Goal: Transaction & Acquisition: Book appointment/travel/reservation

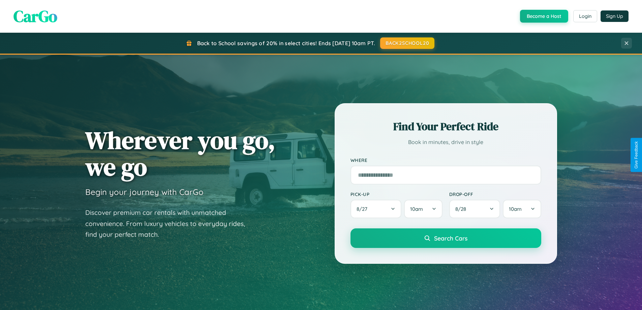
scroll to position [1298, 0]
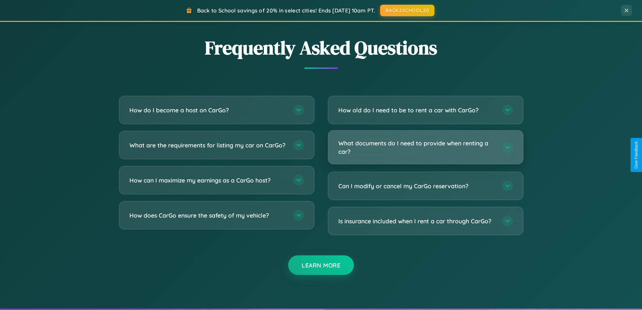
click at [426, 147] on h3 "What documents do I need to provide when renting a car?" at bounding box center [417, 147] width 157 height 17
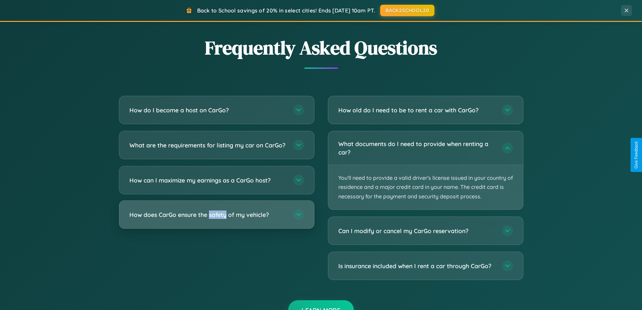
click at [216, 219] on h3 "How does CarGo ensure the safety of my vehicle?" at bounding box center [207, 214] width 157 height 8
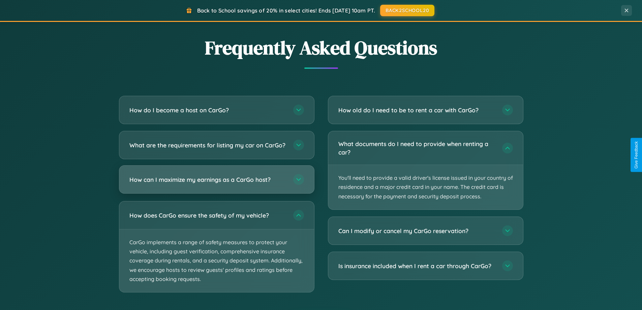
click at [216, 184] on h3 "How can I maximize my earnings as a CarGo host?" at bounding box center [207, 179] width 157 height 8
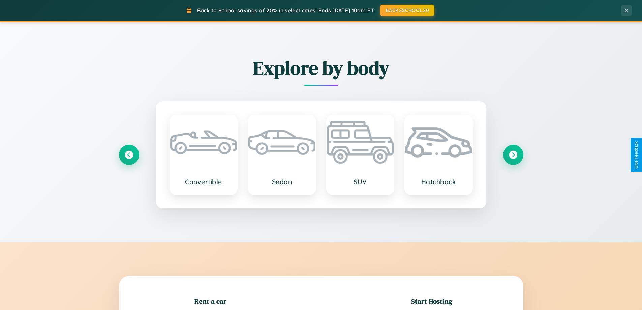
scroll to position [146, 0]
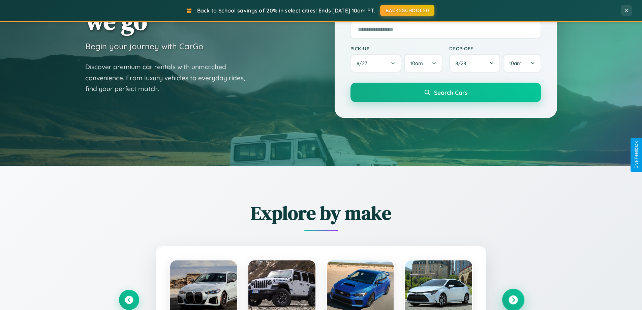
click at [513, 300] on icon at bounding box center [513, 299] width 9 height 9
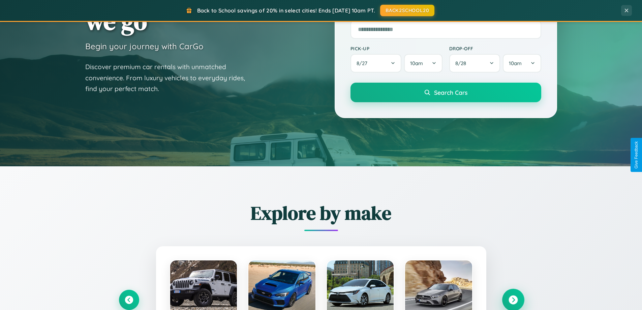
click at [513, 299] on icon at bounding box center [513, 299] width 9 height 9
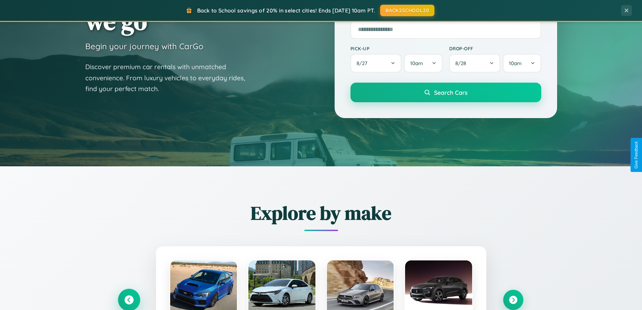
click at [129, 299] on icon at bounding box center [128, 299] width 9 height 9
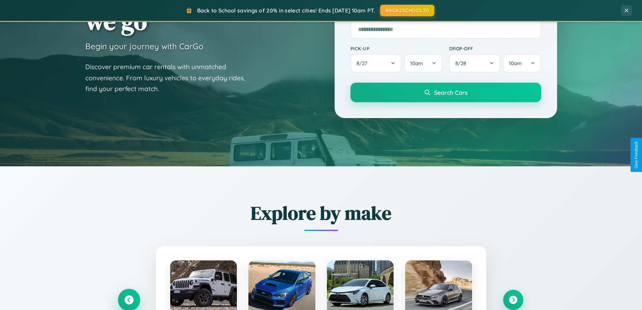
scroll to position [464, 0]
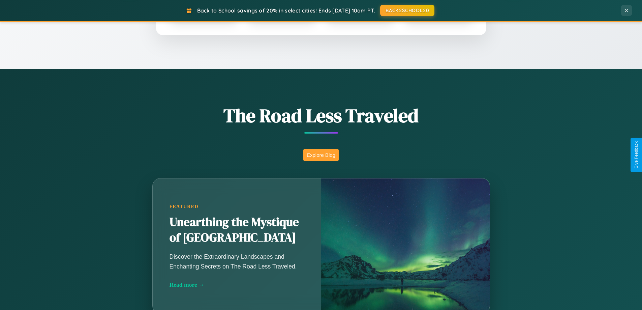
click at [321, 155] on button "Explore Blog" at bounding box center [320, 155] width 35 height 12
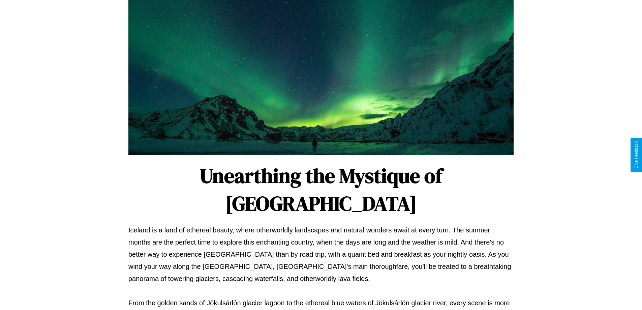
scroll to position [218, 0]
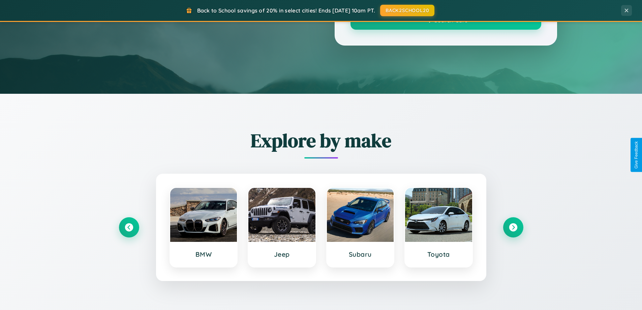
scroll to position [464, 0]
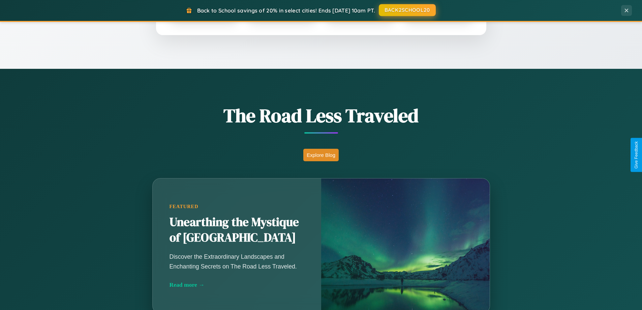
click at [407, 10] on button "BACK2SCHOOL20" at bounding box center [407, 10] width 57 height 12
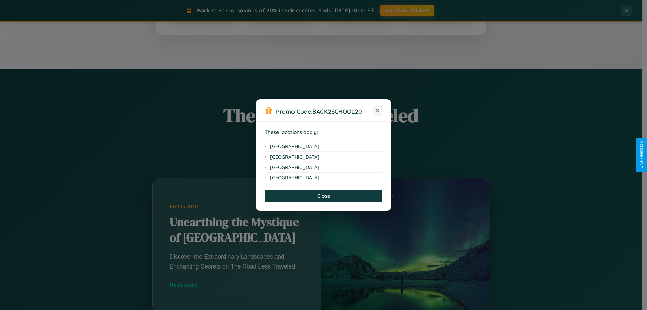
click at [378, 111] on icon at bounding box center [378, 111] width 4 height 4
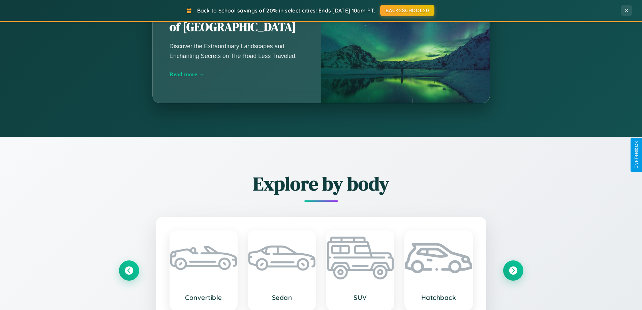
scroll to position [1083, 0]
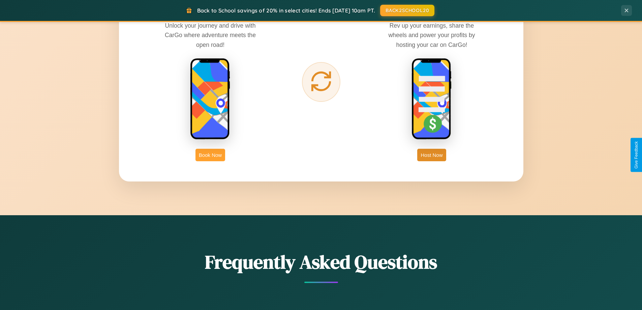
click at [210, 155] on button "Book Now" at bounding box center [211, 155] width 30 height 12
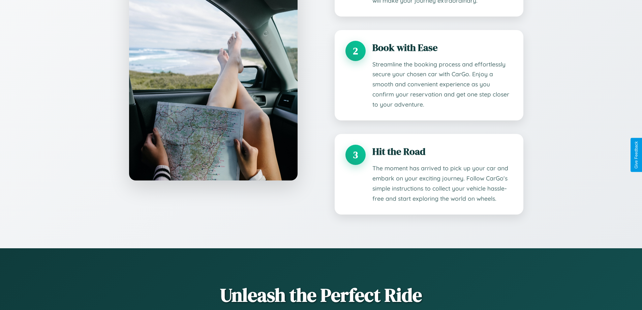
scroll to position [528, 0]
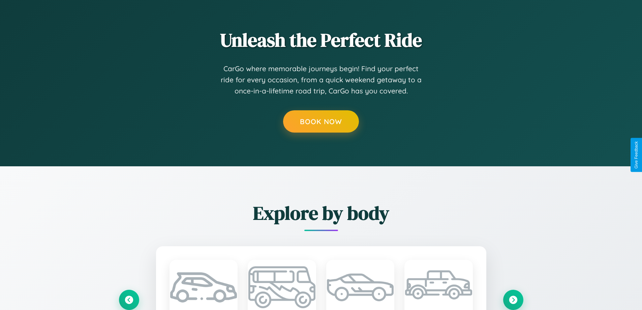
scroll to position [0, 0]
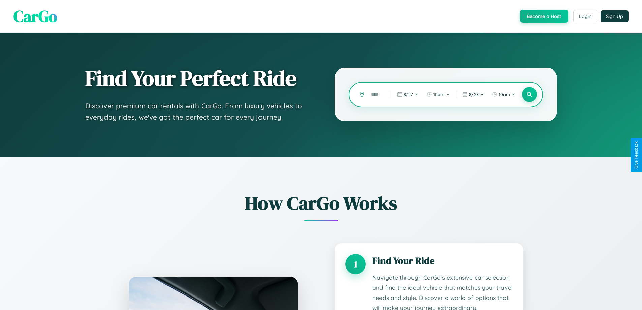
click at [376, 94] on input "text" at bounding box center [376, 95] width 16 height 12
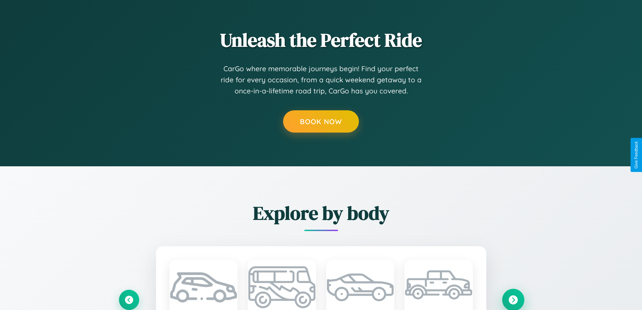
click at [513, 299] on icon at bounding box center [513, 299] width 9 height 9
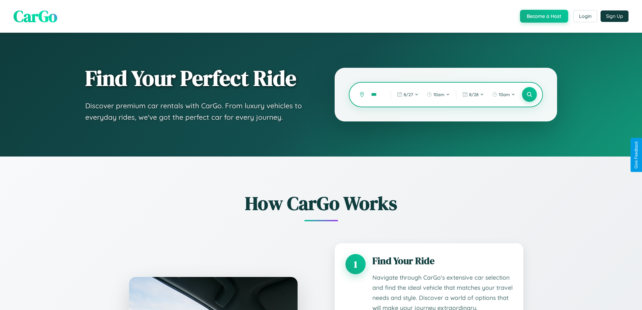
scroll to position [561, 0]
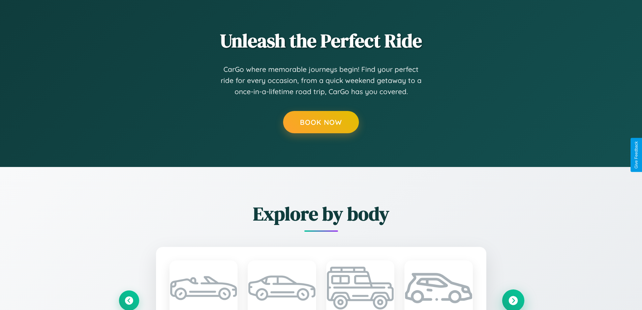
click at [513, 300] on icon at bounding box center [513, 300] width 9 height 9
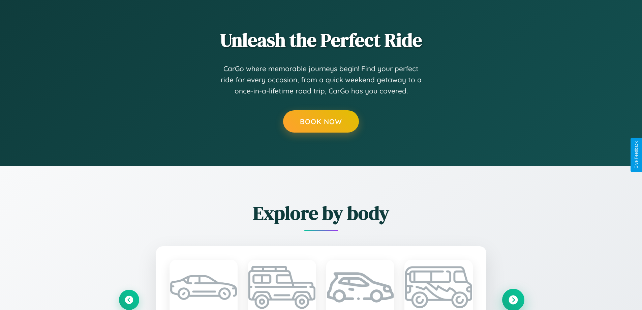
scroll to position [0, 0]
click at [513, 299] on icon at bounding box center [513, 299] width 9 height 9
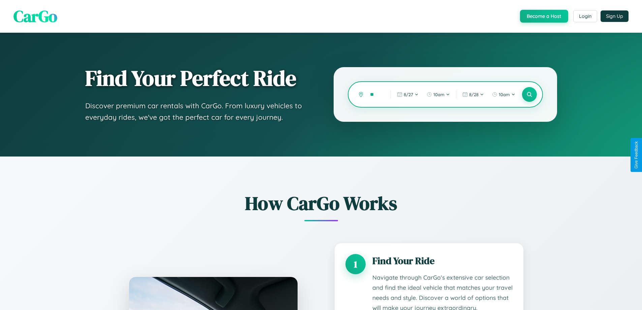
type input "*"
type input "*****"
click at [529, 94] on icon at bounding box center [529, 94] width 6 height 6
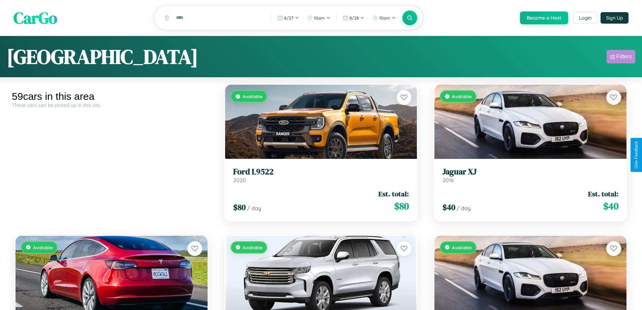
click at [621, 58] on div "Filters" at bounding box center [625, 56] width 16 height 7
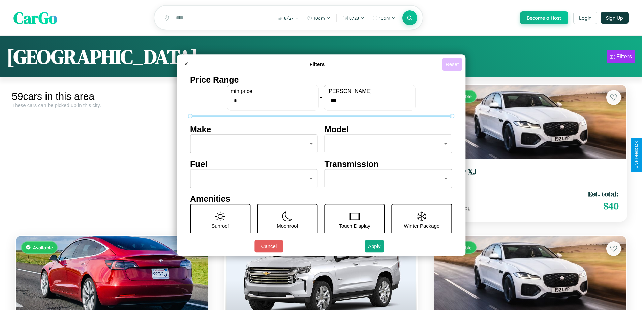
click at [453, 64] on button "Reset" at bounding box center [452, 64] width 20 height 12
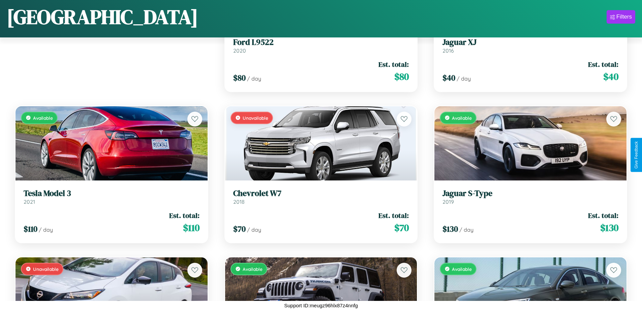
scroll to position [95, 0]
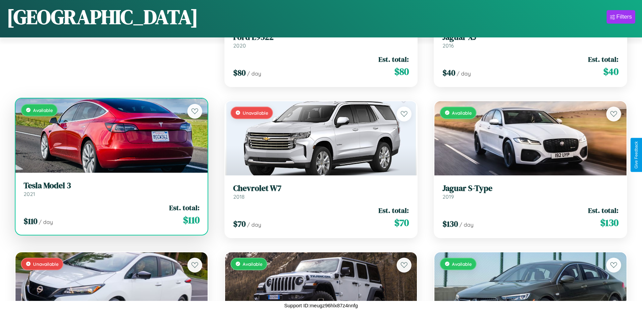
click at [111, 189] on h3 "Tesla Model 3" at bounding box center [112, 186] width 176 height 10
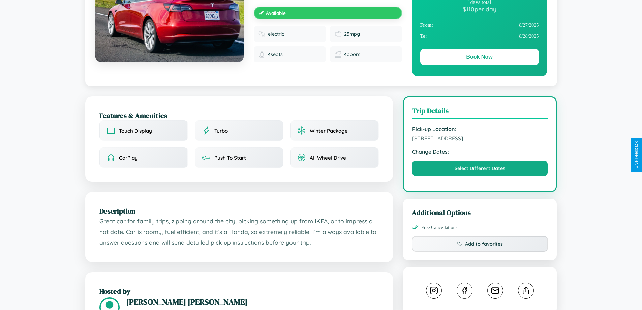
scroll to position [387, 0]
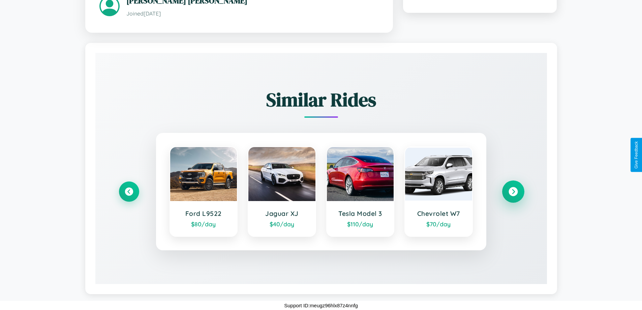
click at [513, 191] on icon at bounding box center [513, 191] width 9 height 9
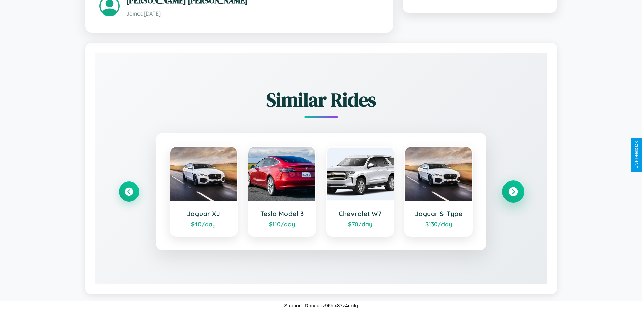
click at [513, 191] on icon at bounding box center [513, 191] width 9 height 9
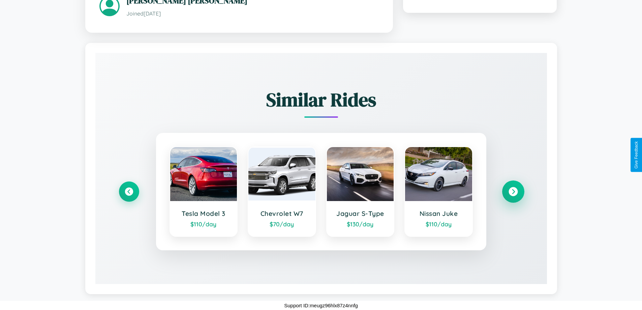
click at [513, 191] on icon at bounding box center [513, 191] width 9 height 9
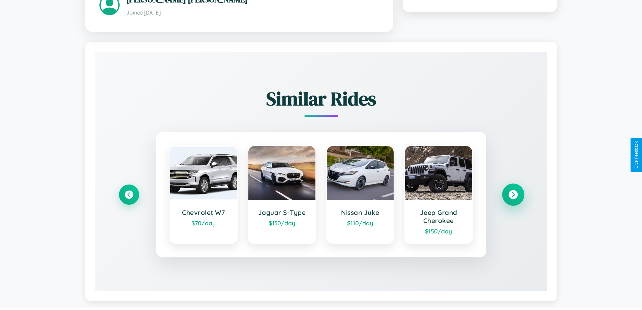
click at [513, 195] on icon at bounding box center [513, 194] width 9 height 9
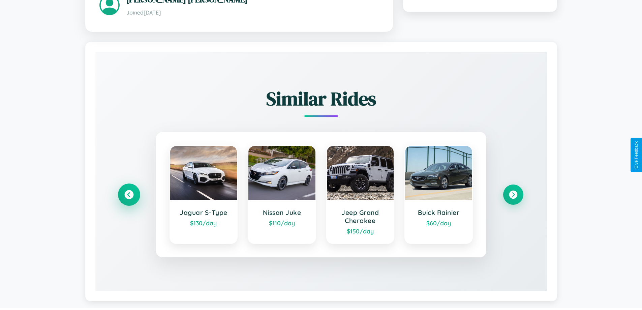
click at [129, 195] on icon at bounding box center [128, 194] width 9 height 9
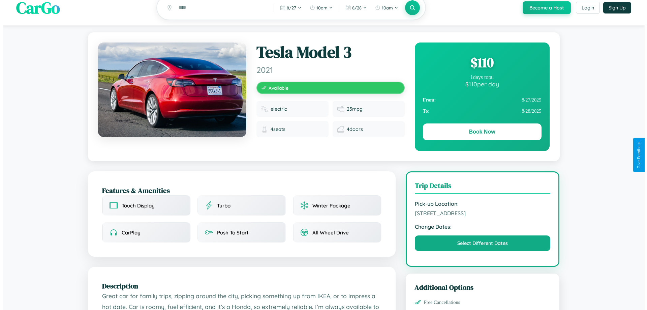
scroll to position [0, 0]
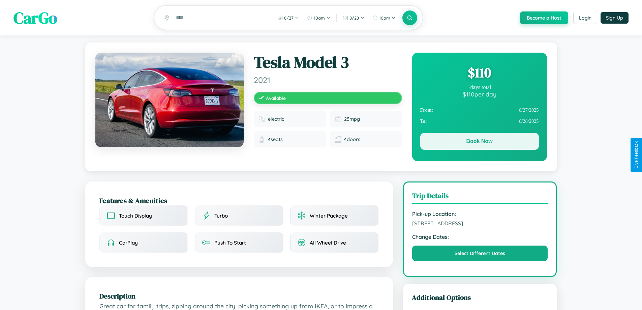
click at [480, 143] on button "Book Now" at bounding box center [479, 141] width 119 height 17
